Goal: Information Seeking & Learning: Learn about a topic

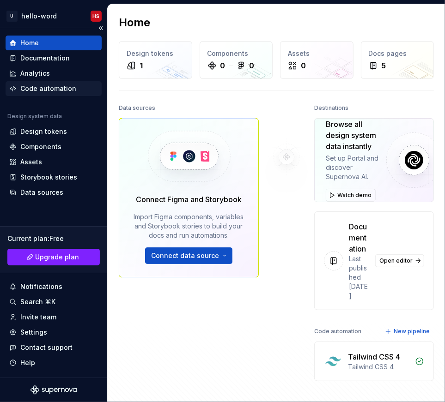
click at [39, 93] on div "Code automation" at bounding box center [48, 88] width 56 height 9
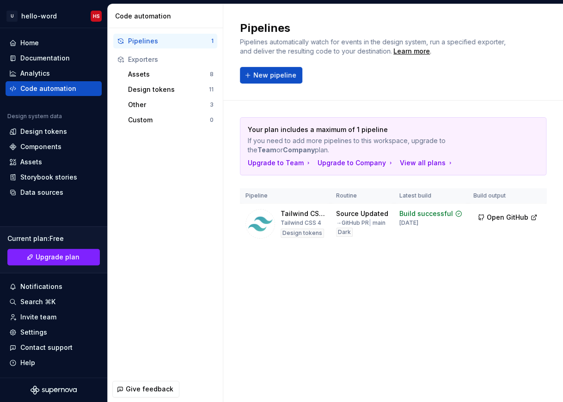
scroll to position [0, 56]
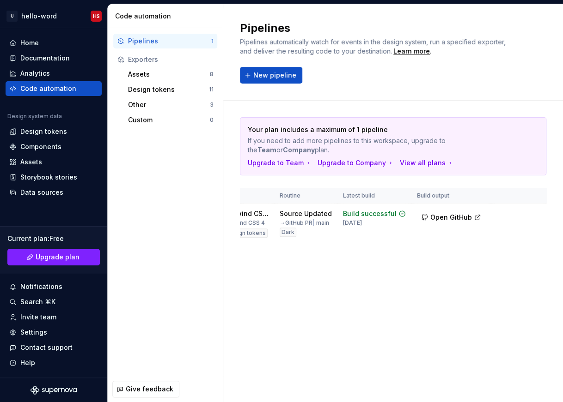
click at [327, 197] on th "Routine" at bounding box center [305, 196] width 63 height 15
click at [345, 238] on td "Build successful [DATE]" at bounding box center [374, 224] width 74 height 41
click at [345, 216] on html "U hello-word HS Home Documentation Analytics Code automation Design system data…" at bounding box center [281, 201] width 563 height 402
click at [345, 280] on html "U hello-word HS Home Documentation Analytics Code automation Design system data…" at bounding box center [281, 201] width 563 height 402
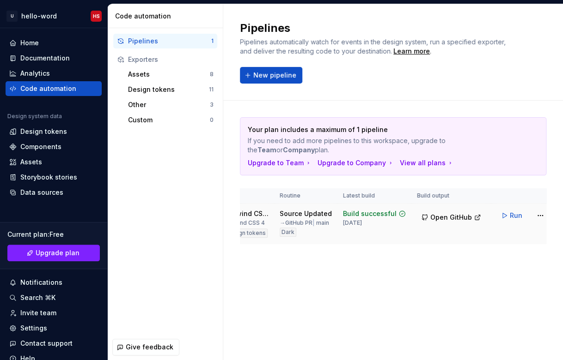
drag, startPoint x: 285, startPoint y: 241, endPoint x: 287, endPoint y: 226, distance: 15.0
click at [285, 237] on div "Dark" at bounding box center [288, 232] width 17 height 9
click at [287, 225] on div "→ GitHub PR | main" at bounding box center [304, 222] width 49 height 7
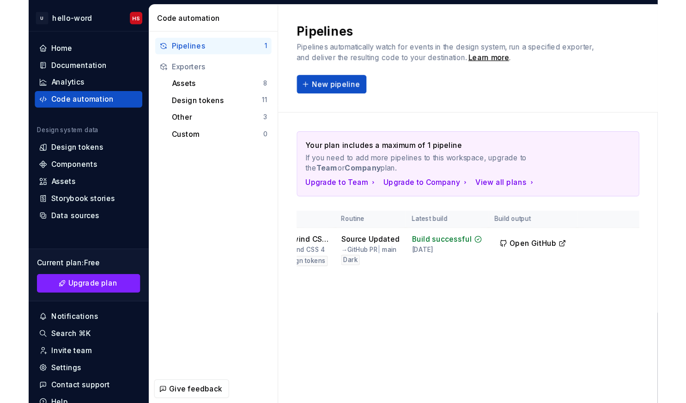
scroll to position [0, 0]
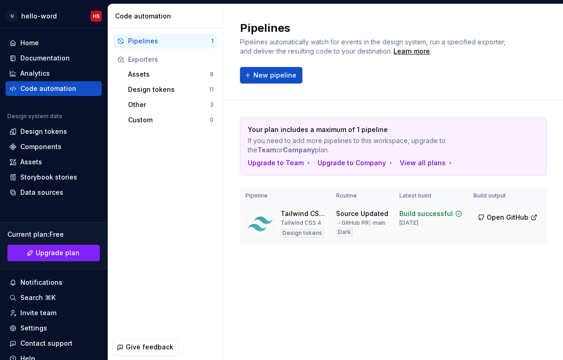
click at [304, 232] on div "Design tokens" at bounding box center [301, 233] width 43 height 9
click at [345, 215] on span "Open GitHub" at bounding box center [508, 217] width 42 height 9
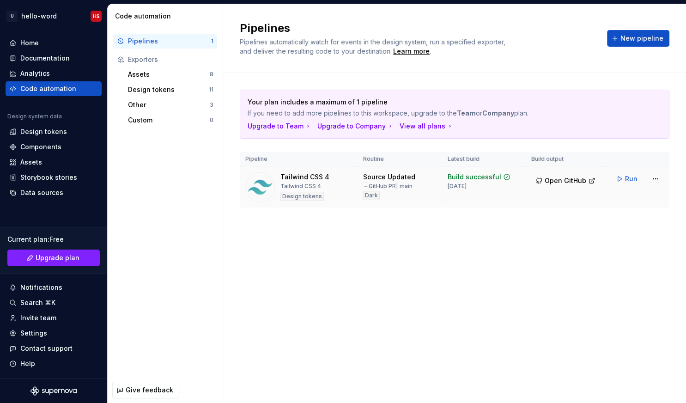
click at [287, 175] on div "Tailwind CSS 4" at bounding box center [304, 176] width 49 height 9
click at [345, 266] on div "Pipelines Pipelines automatically watch for events in the design system, run a …" at bounding box center [454, 203] width 463 height 399
click at [345, 184] on span "Open GitHub" at bounding box center [566, 180] width 42 height 9
